Goal: Contribute content

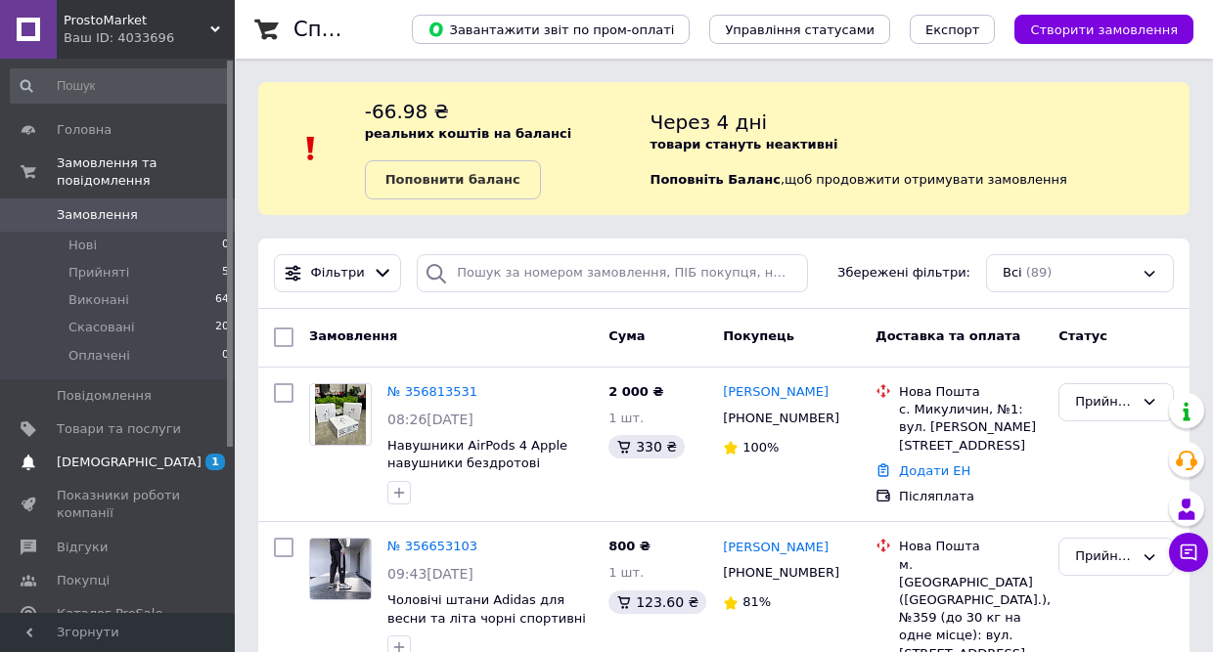
click at [177, 449] on link "[DEMOGRAPHIC_DATA] 1 0" at bounding box center [120, 462] width 241 height 33
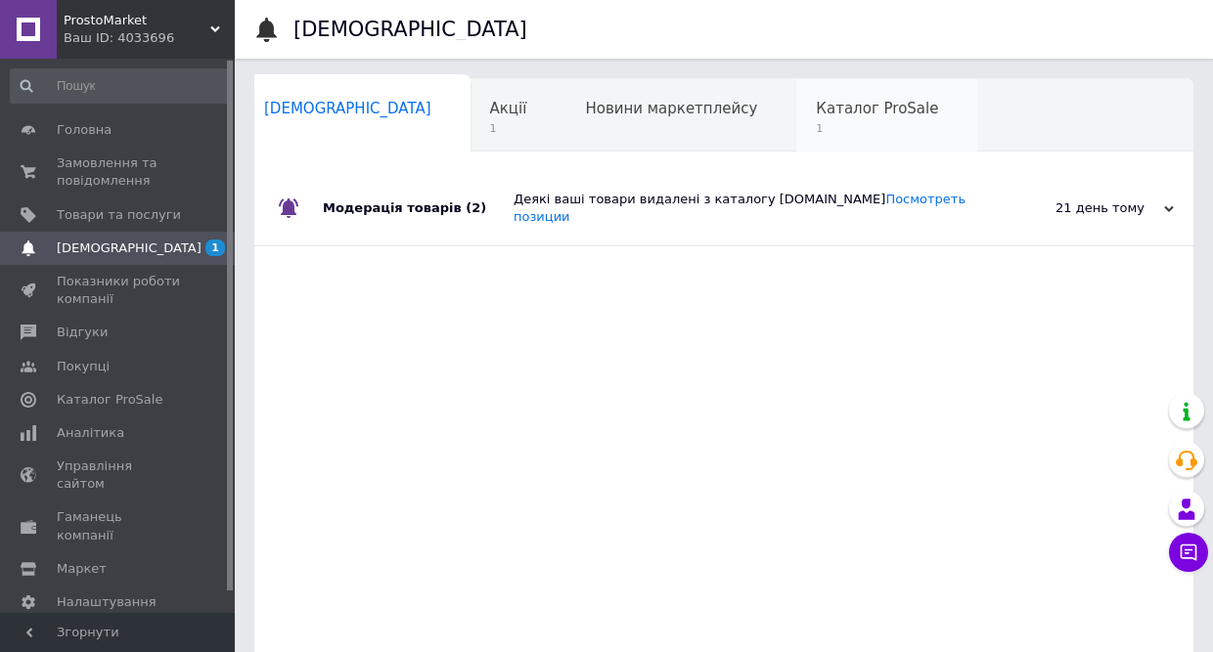
click at [796, 118] on div "Каталог ProSale 1" at bounding box center [886, 116] width 181 height 74
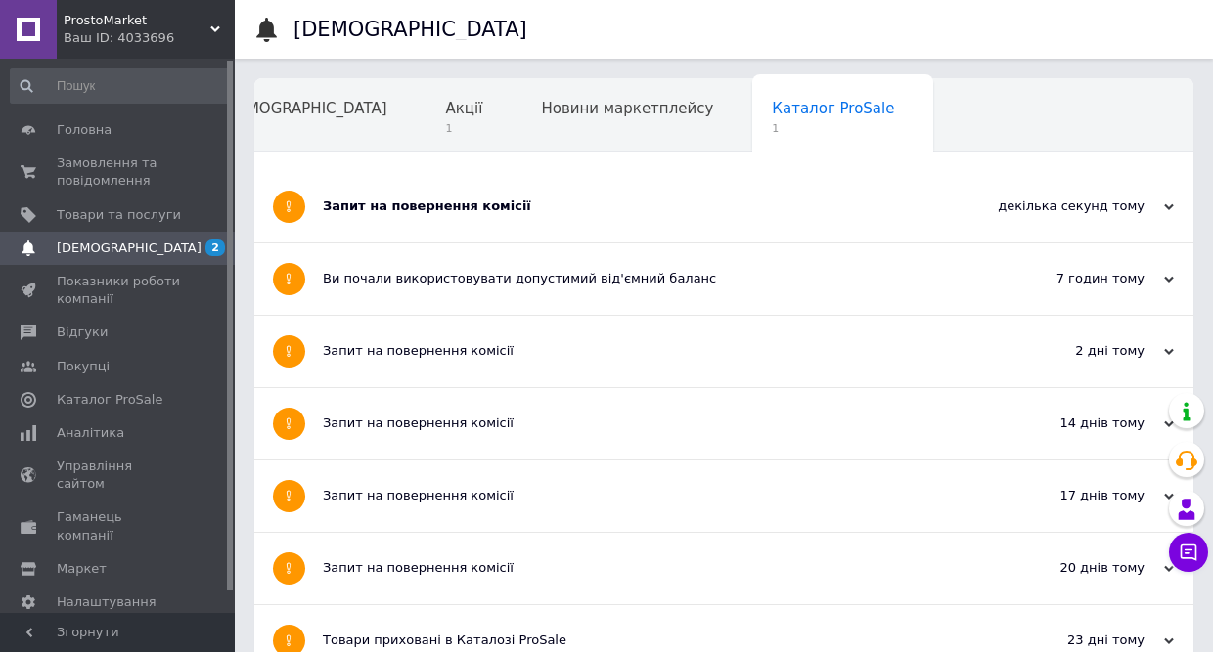
click at [1125, 211] on div "декілька секунд тому" at bounding box center [1076, 207] width 196 height 18
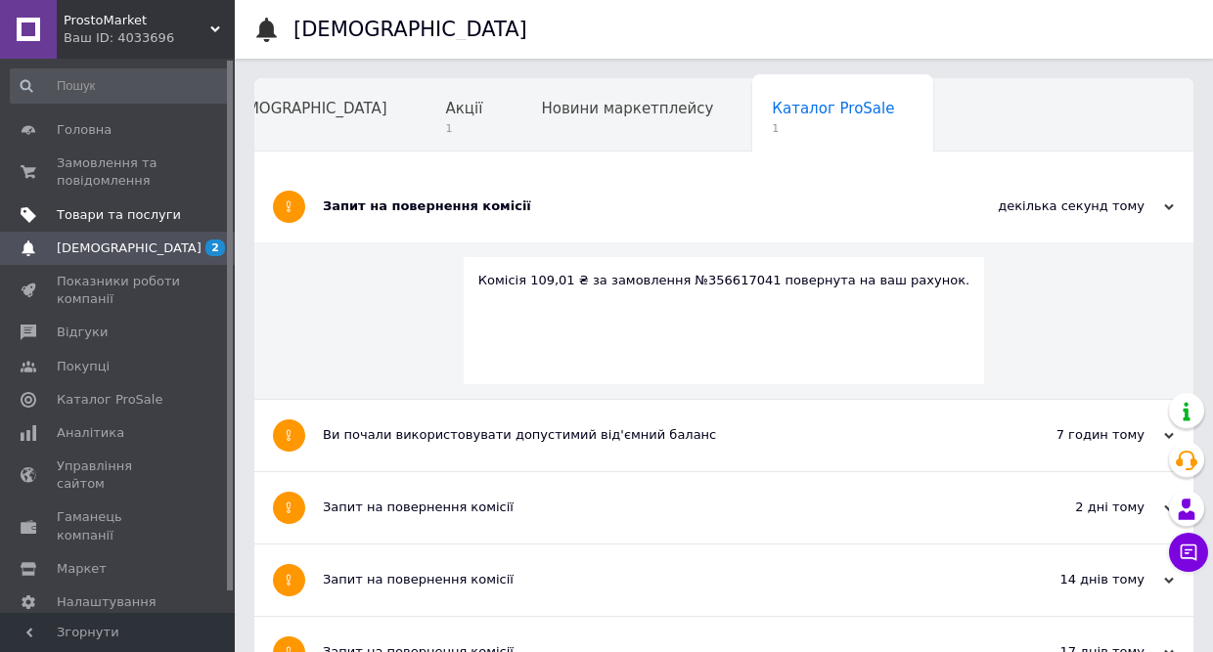
click at [127, 217] on span "Товари та послуги" at bounding box center [119, 215] width 124 height 18
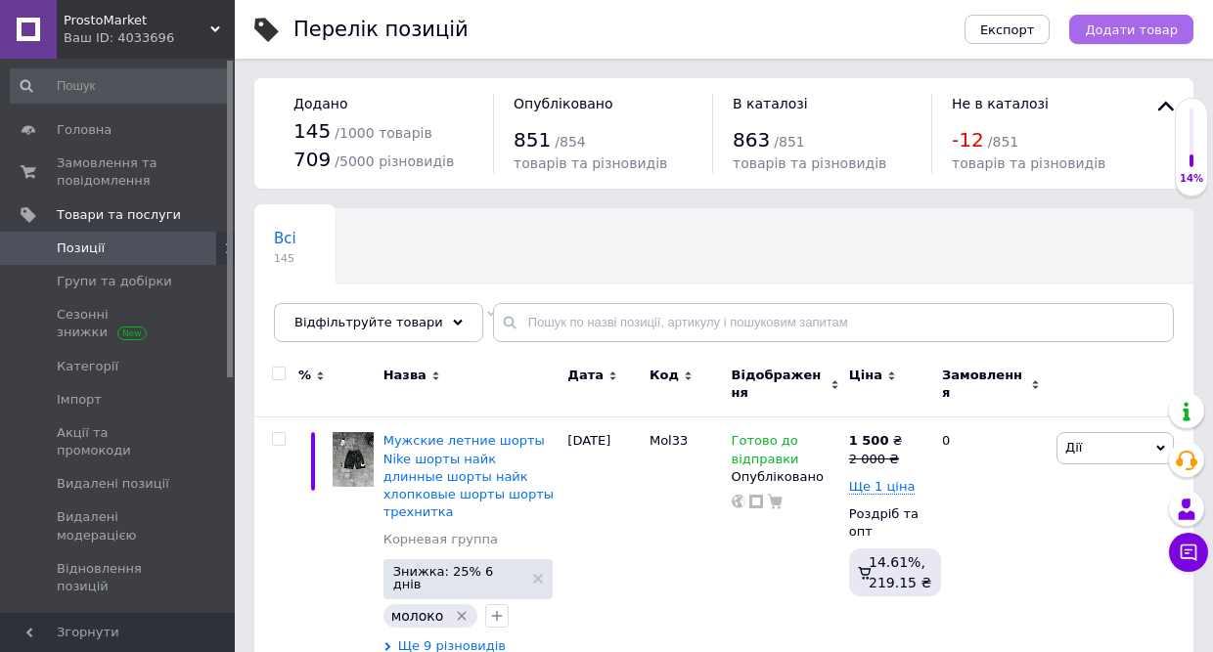
click at [1142, 25] on span "Додати товар" at bounding box center [1131, 29] width 93 height 15
